Goal: Task Accomplishment & Management: Manage account settings

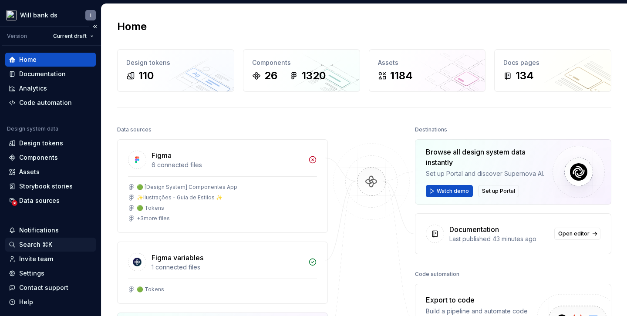
scroll to position [13, 0]
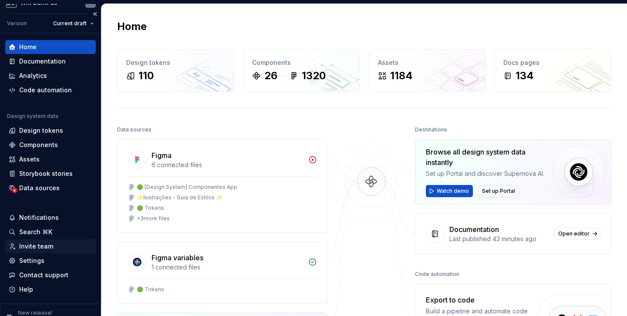
click at [42, 249] on div "Invite team" at bounding box center [36, 246] width 34 height 9
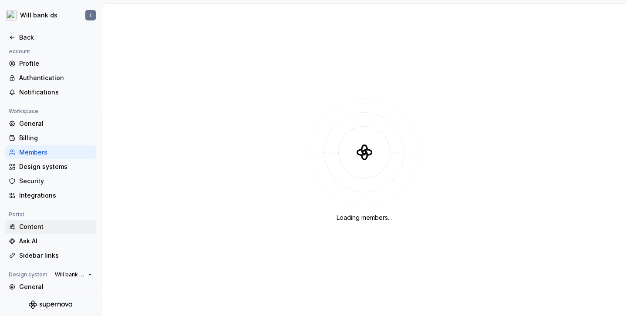
scroll to position [7, 0]
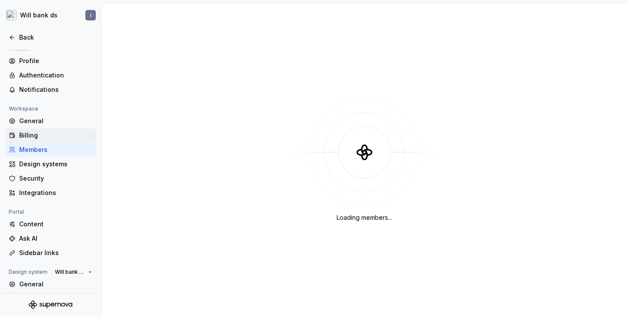
click at [34, 134] on div "Billing" at bounding box center [55, 135] width 73 height 9
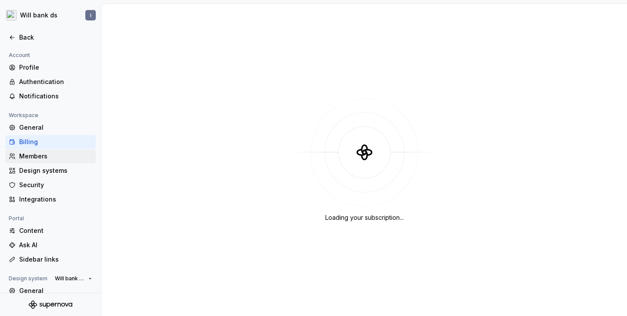
click at [33, 154] on div "Members" at bounding box center [55, 156] width 73 height 9
click at [88, 17] on html "Will bank ds I Back Account Profile Authentication Notifications Workspace Gene…" at bounding box center [313, 158] width 627 height 316
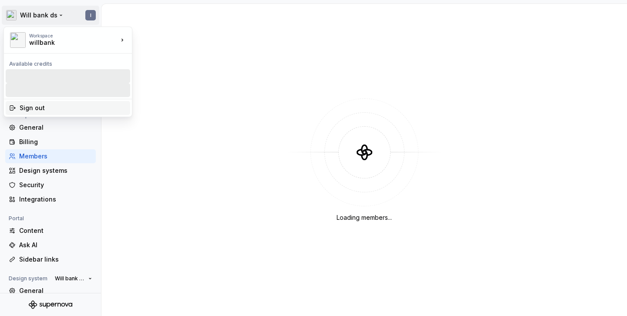
click at [20, 108] on div "Sign out" at bounding box center [73, 108] width 107 height 9
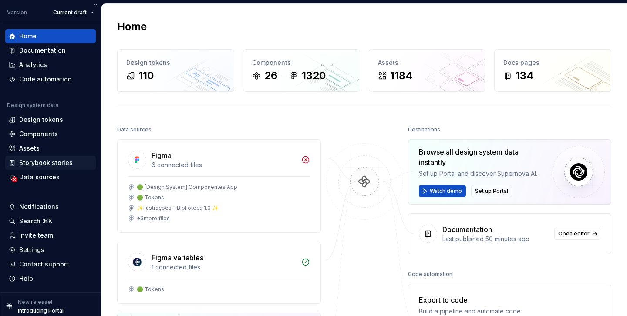
scroll to position [27, 0]
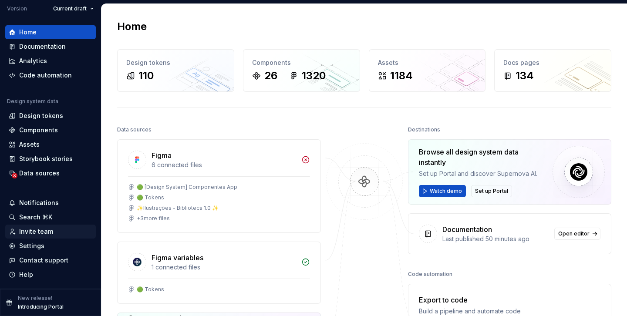
click at [37, 231] on div "Invite team" at bounding box center [36, 231] width 34 height 9
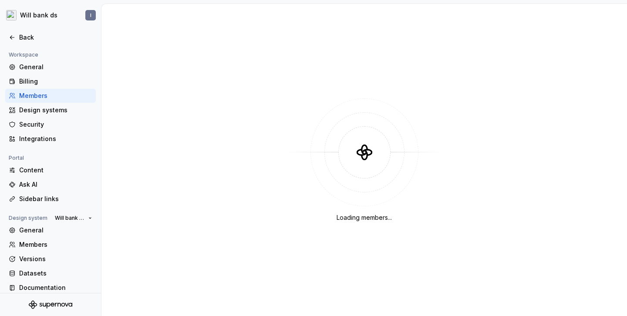
scroll to position [67, 0]
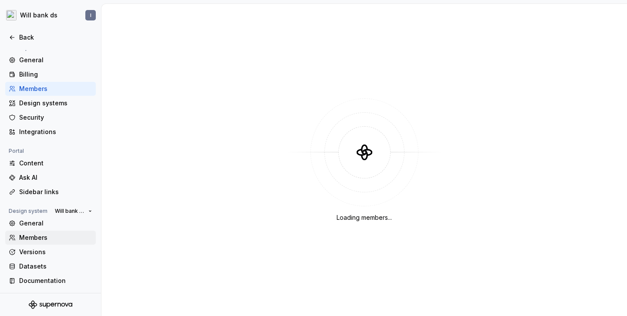
click at [34, 238] on div "Members" at bounding box center [55, 237] width 73 height 9
click at [37, 240] on div "Members" at bounding box center [55, 237] width 73 height 9
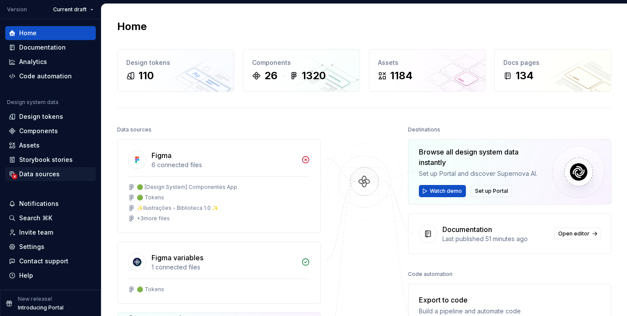
scroll to position [27, 0]
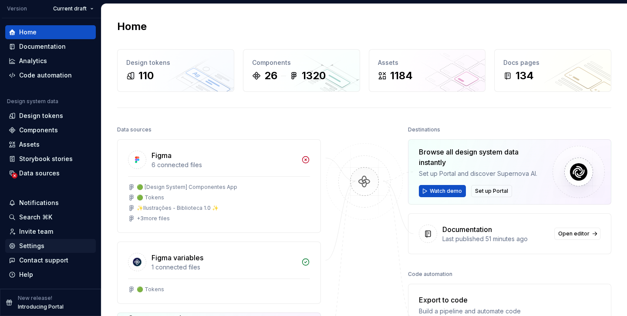
click at [34, 246] on div "Settings" at bounding box center [31, 246] width 25 height 9
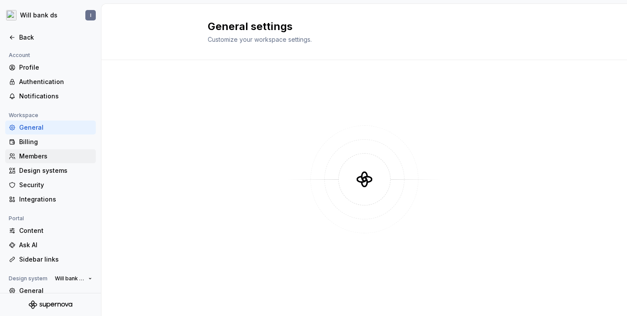
click at [35, 156] on div "Members" at bounding box center [55, 156] width 73 height 9
